Goal: Task Accomplishment & Management: Complete application form

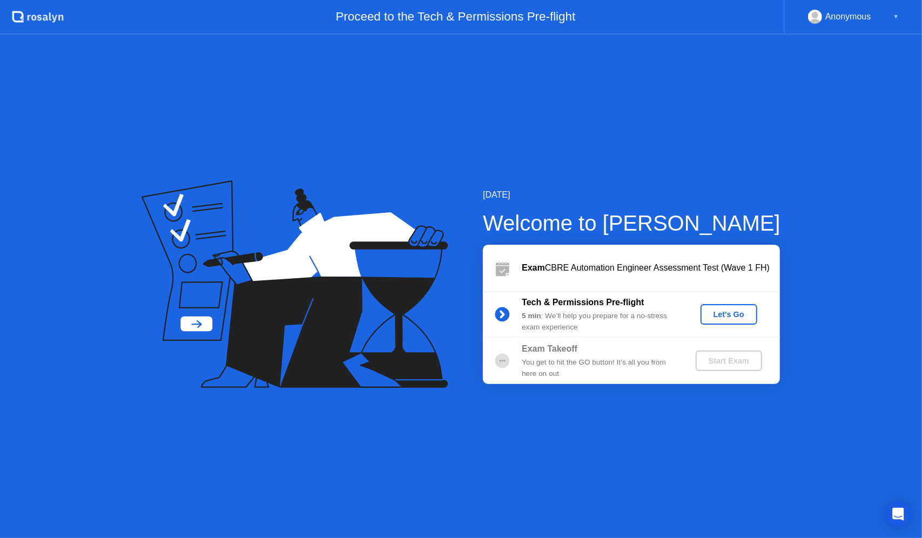
click at [733, 313] on div "Let's Go" at bounding box center [729, 314] width 48 height 9
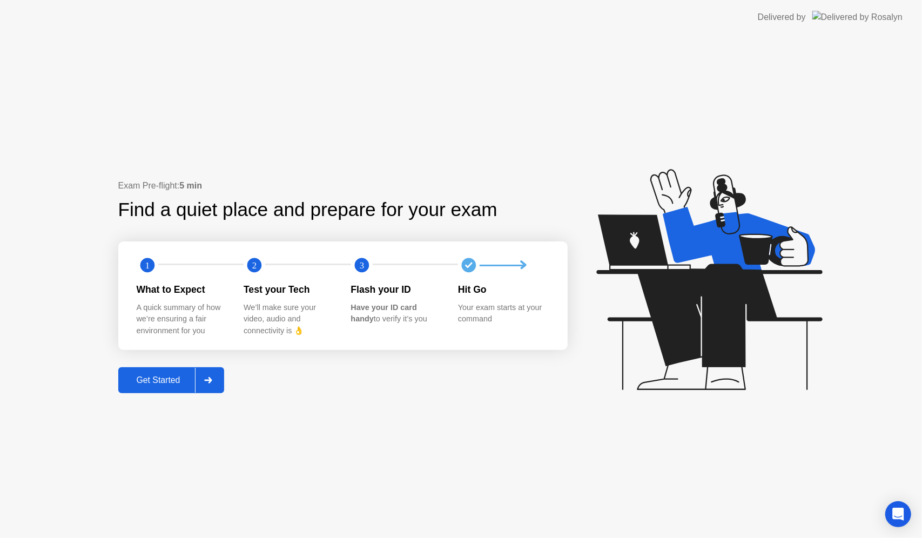
click at [173, 385] on div "Get Started" at bounding box center [159, 380] width 74 height 10
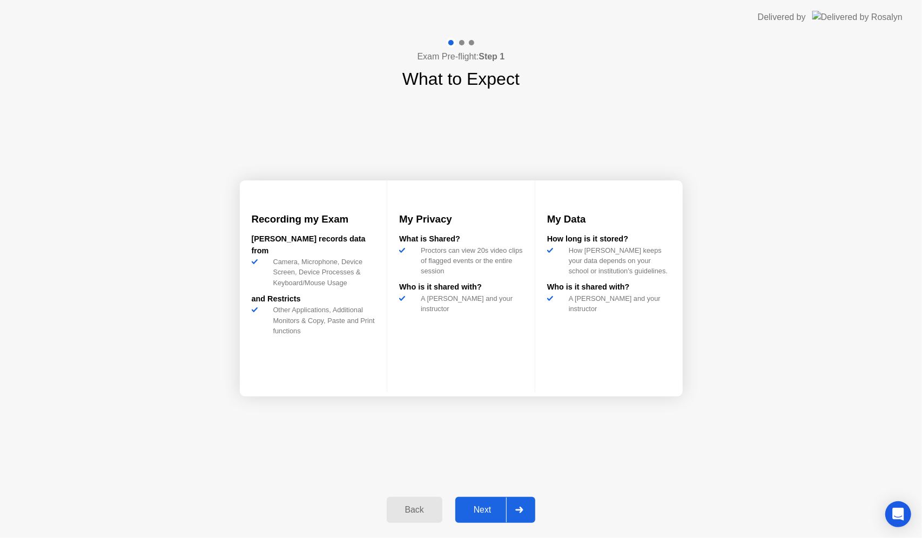
click at [483, 511] on div "Next" at bounding box center [482, 510] width 48 height 10
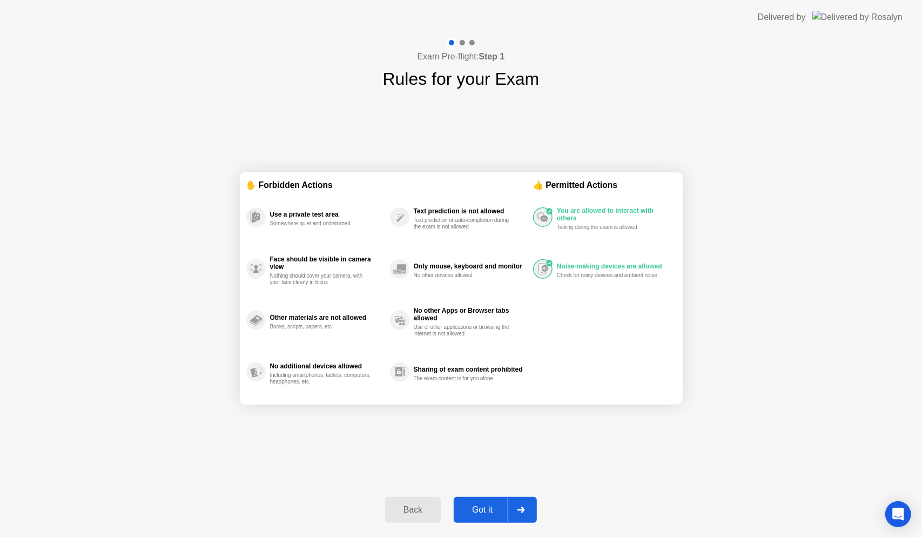
click at [480, 510] on div "Got it" at bounding box center [482, 510] width 51 height 10
select select "**********"
select select "*******"
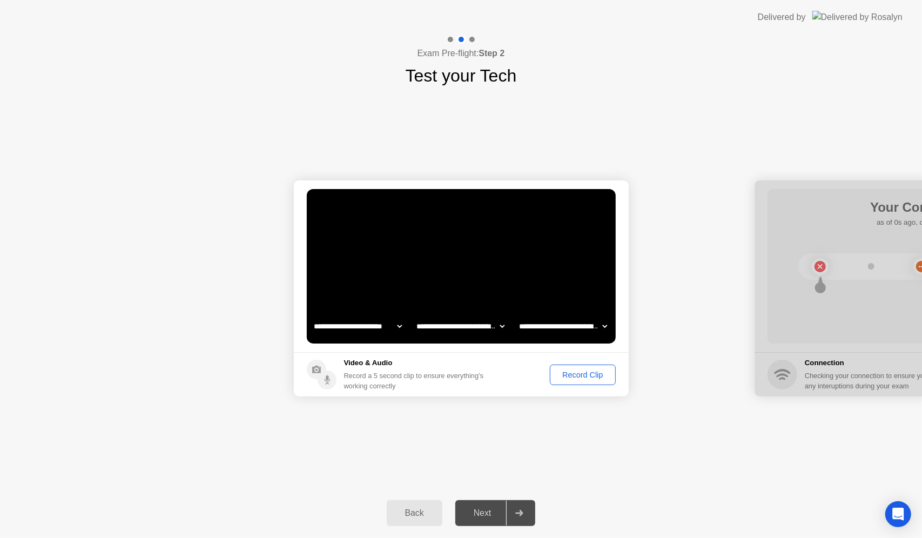
click at [569, 372] on div "Record Clip" at bounding box center [583, 374] width 58 height 9
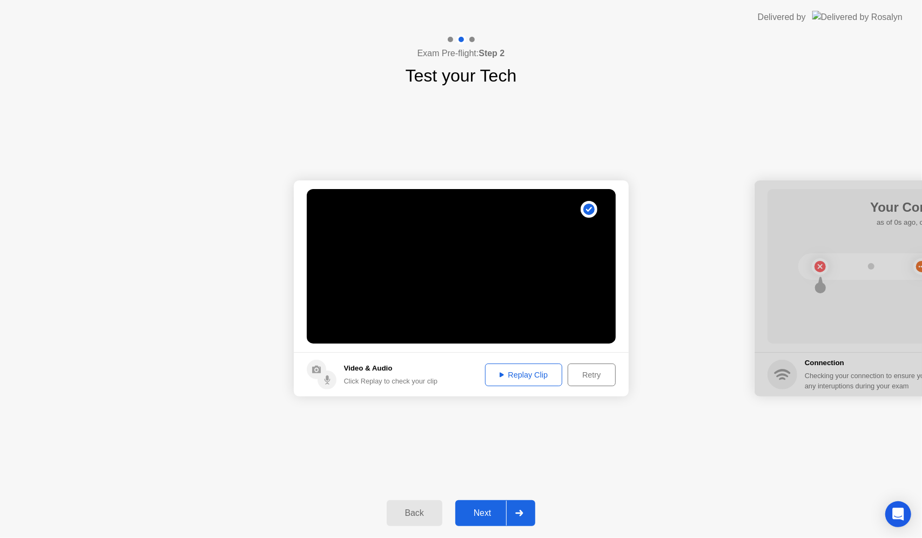
click at [515, 375] on div "Replay Clip" at bounding box center [524, 374] width 70 height 9
click at [473, 508] on div "Next" at bounding box center [482, 513] width 48 height 10
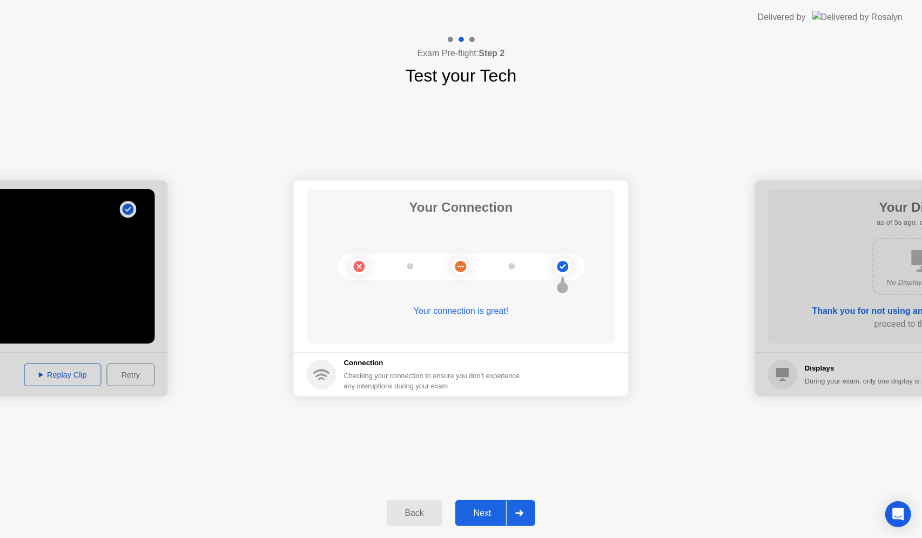
click at [483, 513] on div "Next" at bounding box center [482, 513] width 48 height 10
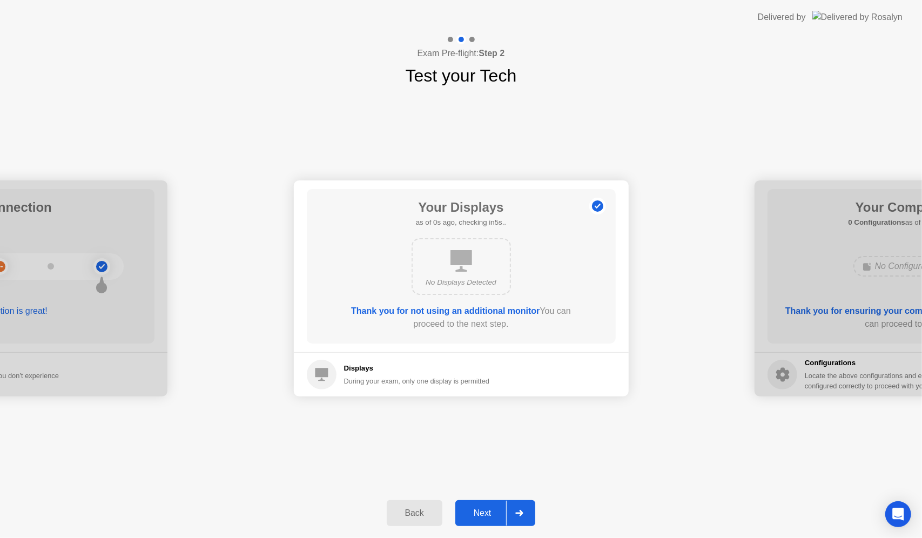
click at [483, 517] on div "Next" at bounding box center [482, 513] width 48 height 10
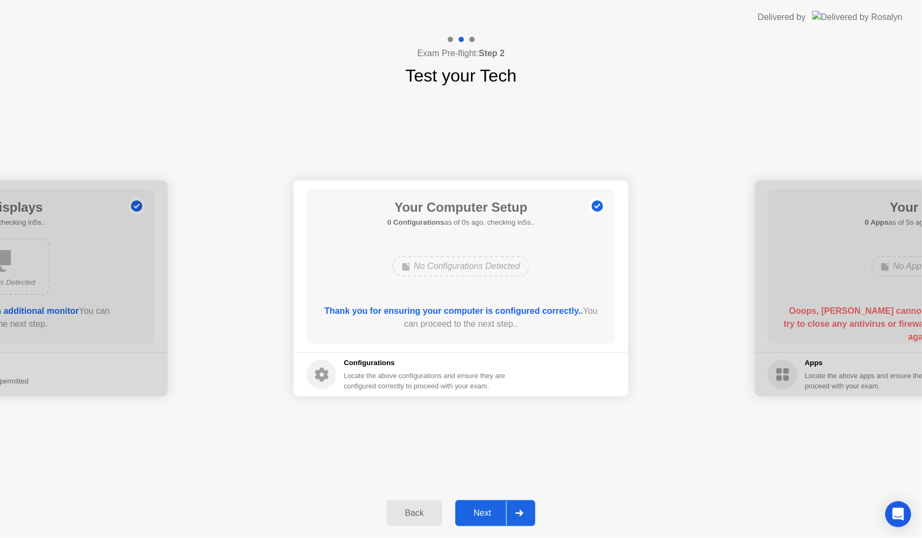
click at [480, 512] on div "Next" at bounding box center [482, 513] width 48 height 10
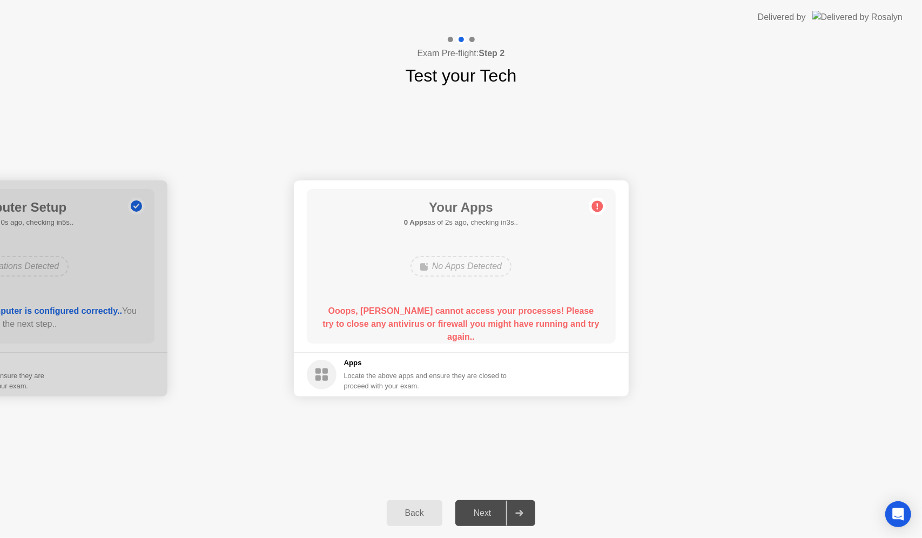
click at [326, 374] on circle at bounding box center [322, 375] width 30 height 30
click at [349, 375] on div "Locate the above apps and ensure they are closed to proceed with your exam." at bounding box center [426, 380] width 164 height 21
click at [603, 205] on icon at bounding box center [597, 206] width 17 height 17
click at [649, 525] on div "Back Next" at bounding box center [461, 513] width 922 height 50
click at [493, 270] on div "No Apps Detected" at bounding box center [460, 266] width 101 height 21
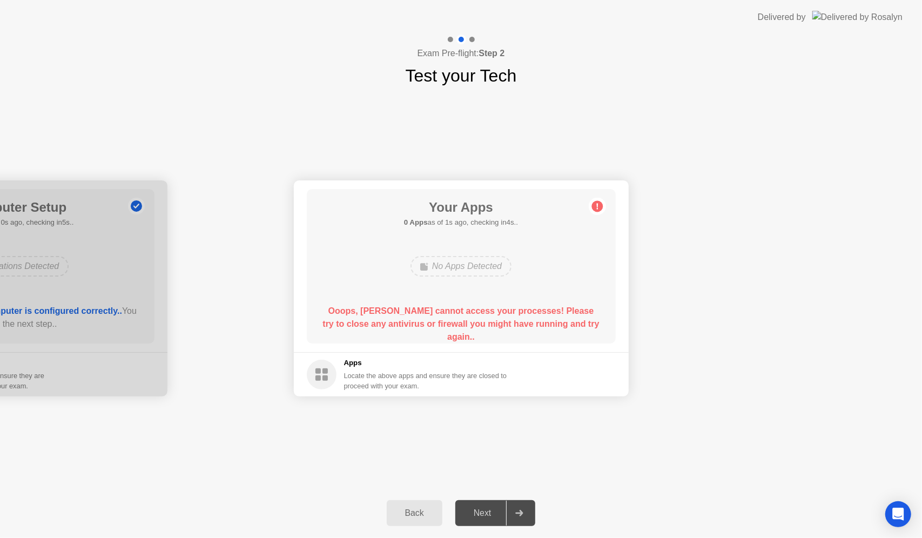
click at [599, 206] on circle at bounding box center [596, 206] width 11 height 11
click at [496, 516] on div "Next" at bounding box center [482, 513] width 48 height 10
click at [531, 508] on div at bounding box center [519, 513] width 26 height 25
click at [408, 513] on div "Back" at bounding box center [414, 513] width 49 height 10
